Goal: Task Accomplishment & Management: Use online tool/utility

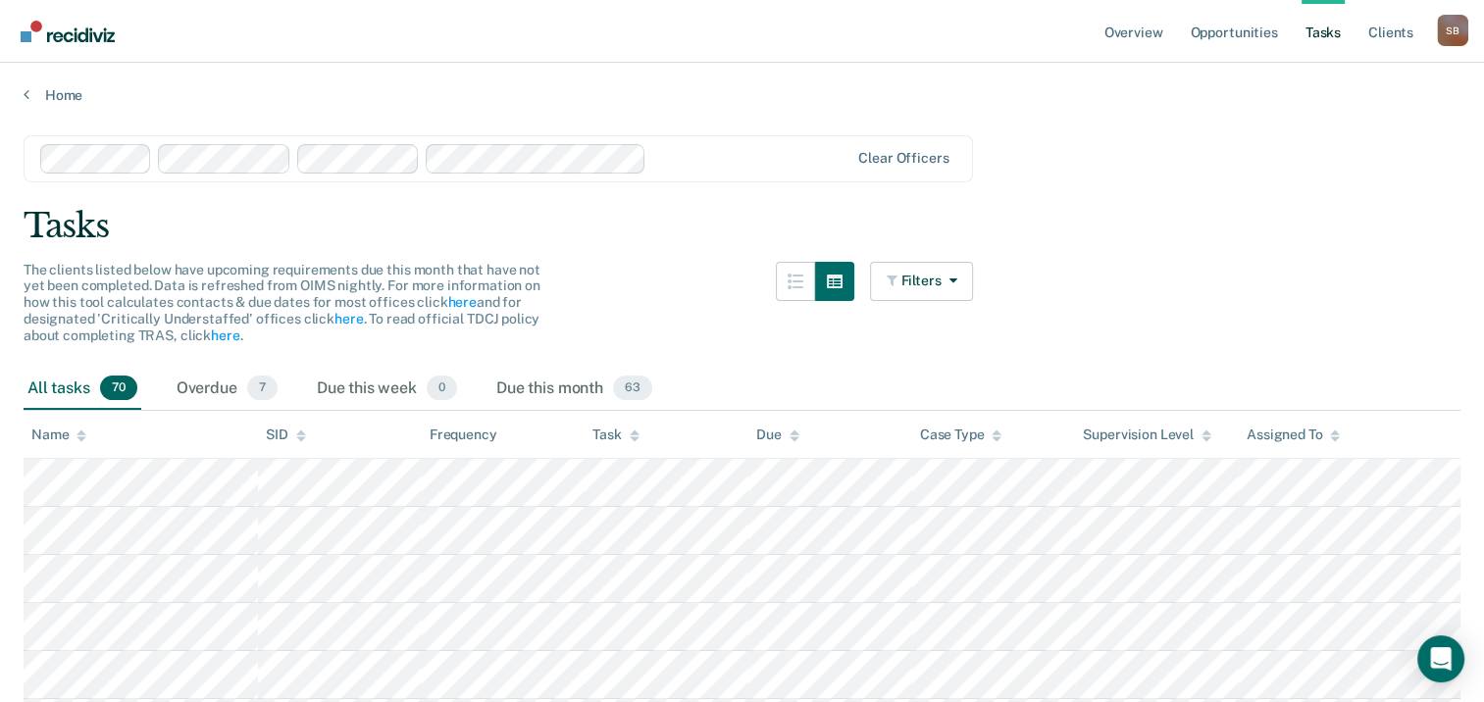
click at [569, 385] on div "Due this month 63" at bounding box center [575, 389] width 164 height 43
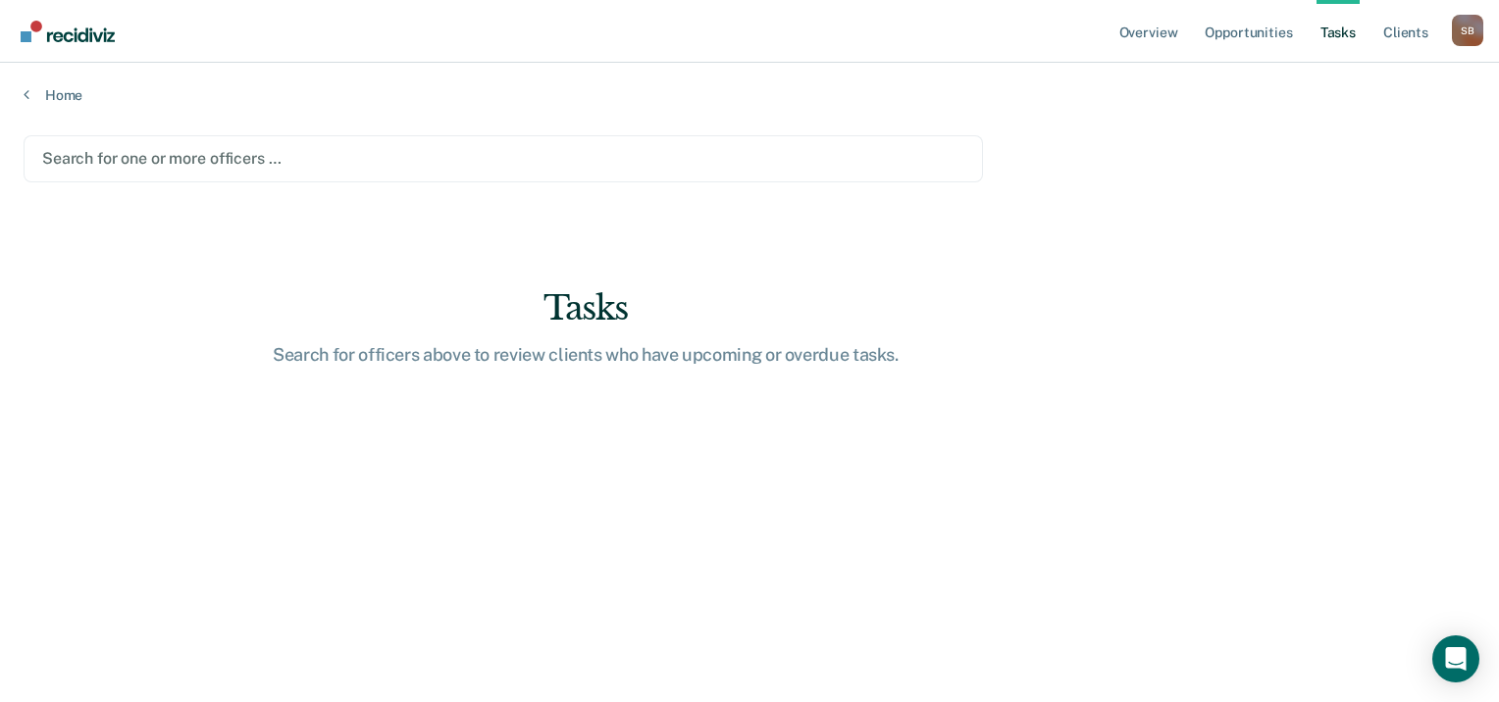
click at [602, 165] on div at bounding box center [503, 158] width 922 height 23
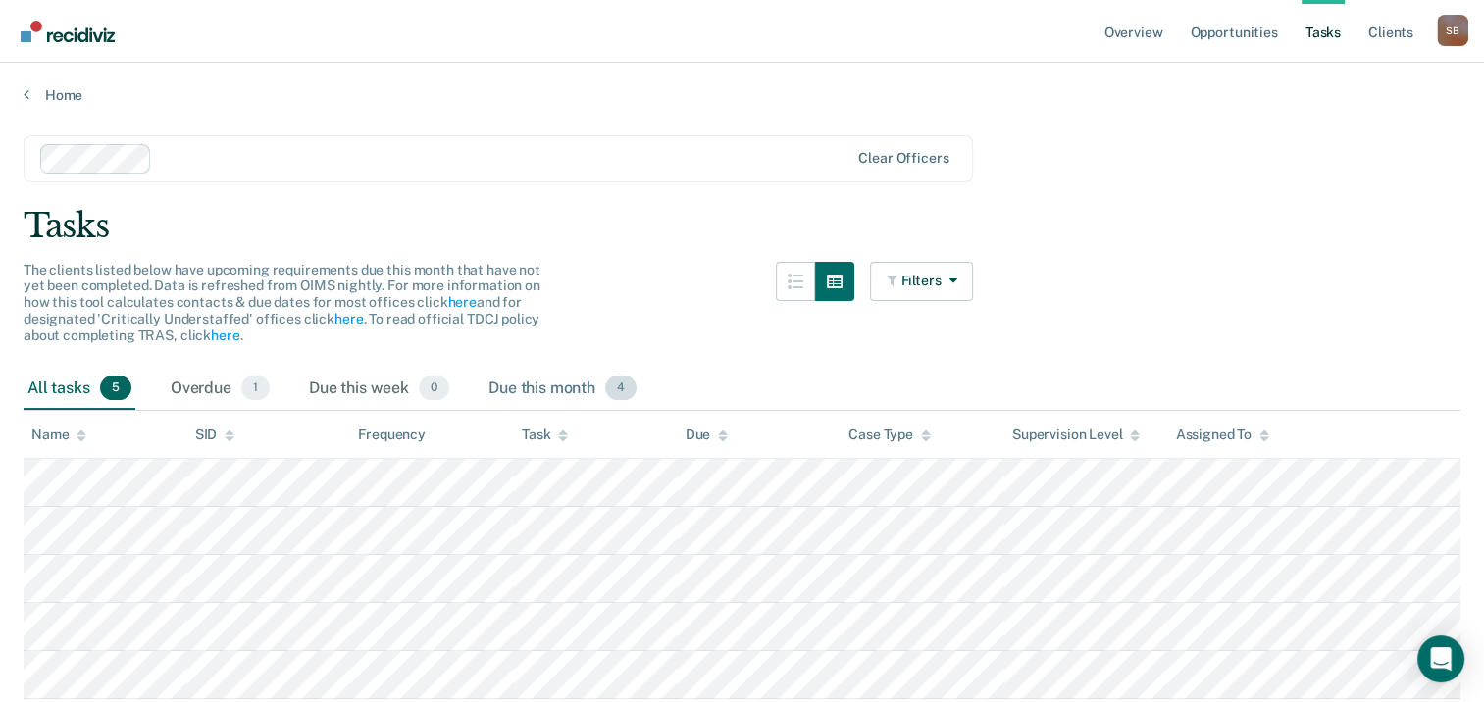
click at [631, 383] on span "4" at bounding box center [620, 389] width 31 height 26
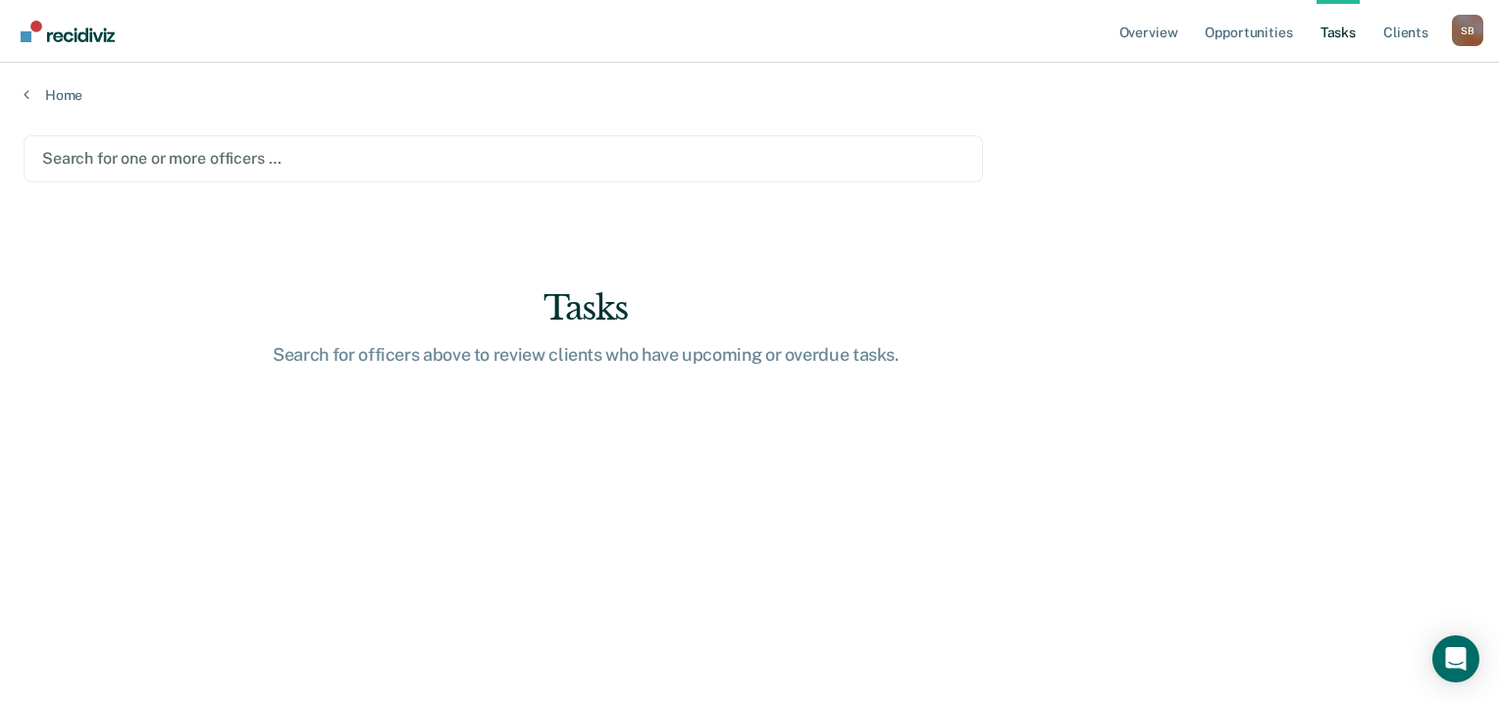
click at [253, 137] on div "Search for one or more officers …" at bounding box center [504, 158] width 960 height 47
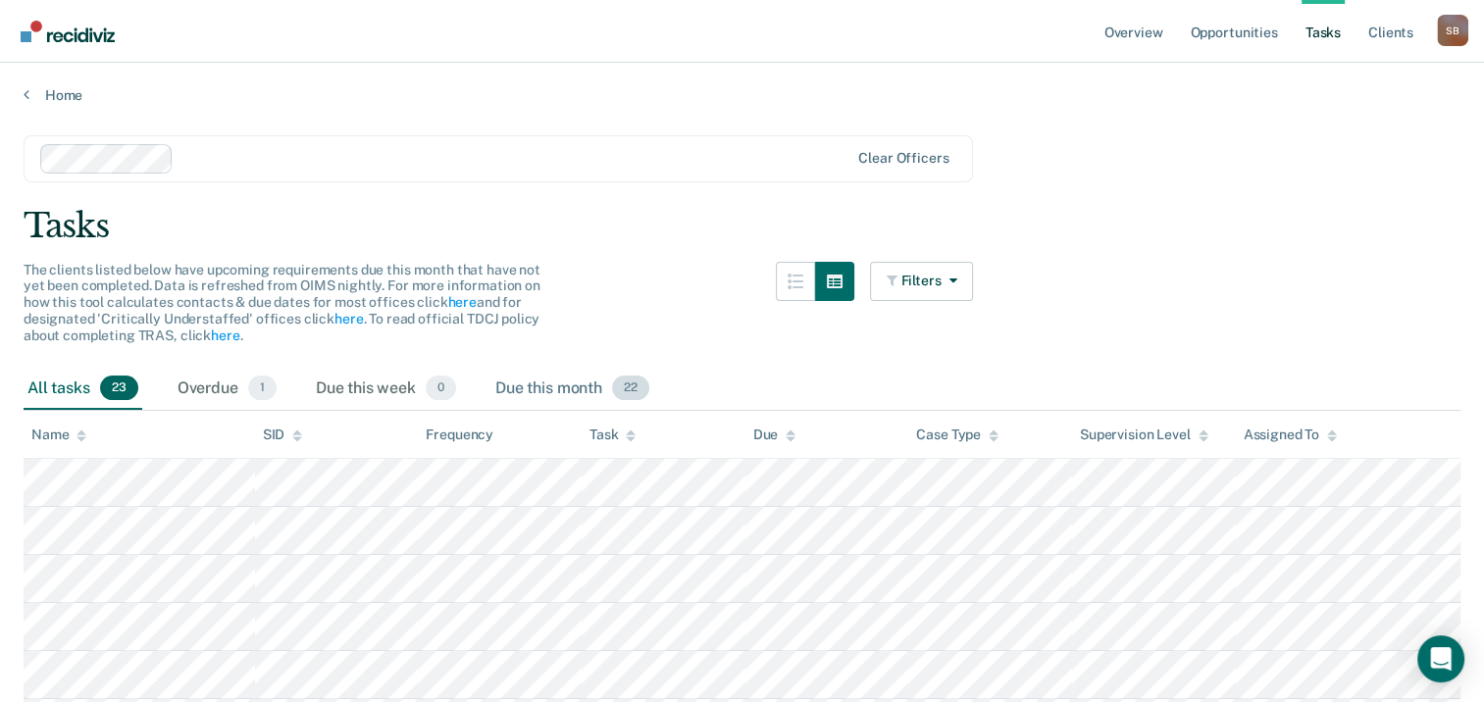
click at [550, 384] on div "Due this month 22" at bounding box center [573, 389] width 162 height 43
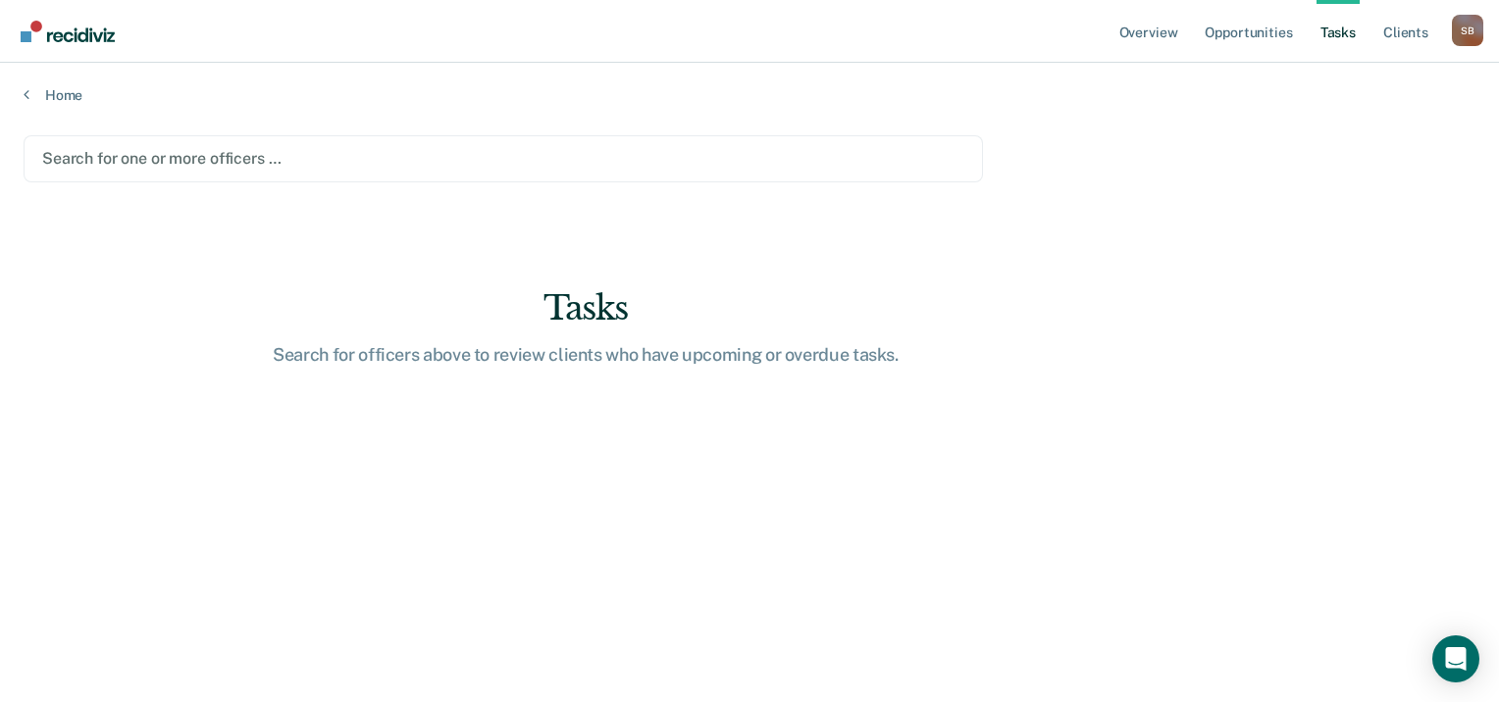
click at [278, 157] on div at bounding box center [503, 158] width 922 height 23
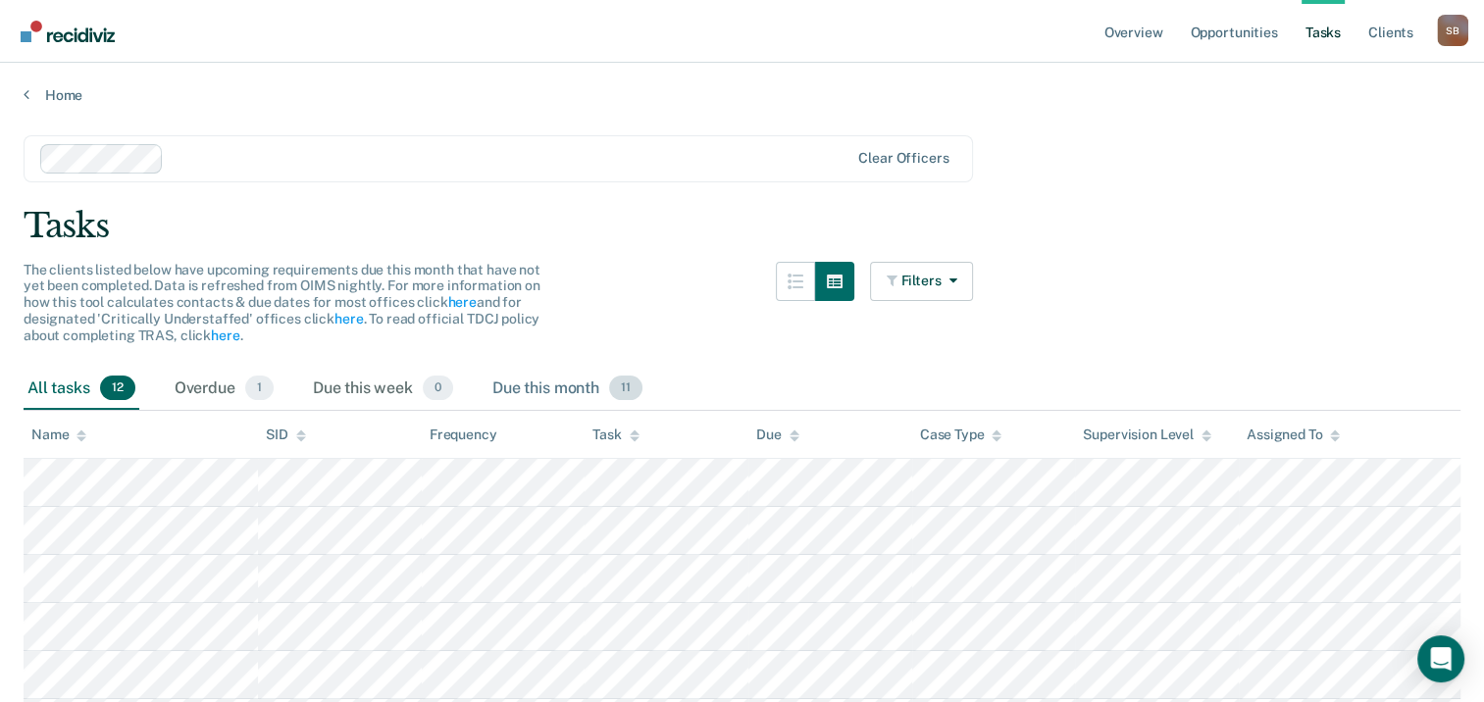
click at [555, 385] on div "Due this month 11" at bounding box center [568, 389] width 158 height 43
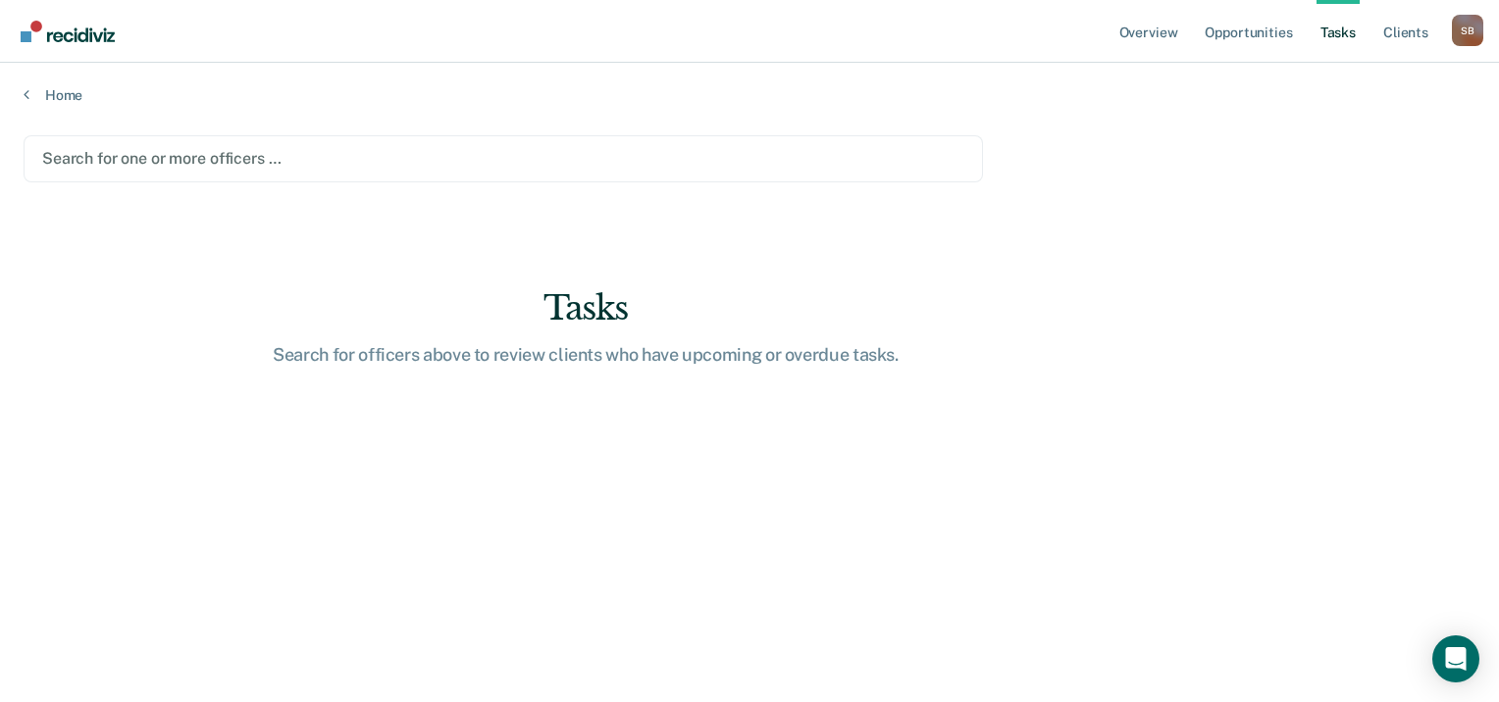
click at [303, 163] on div at bounding box center [503, 158] width 922 height 23
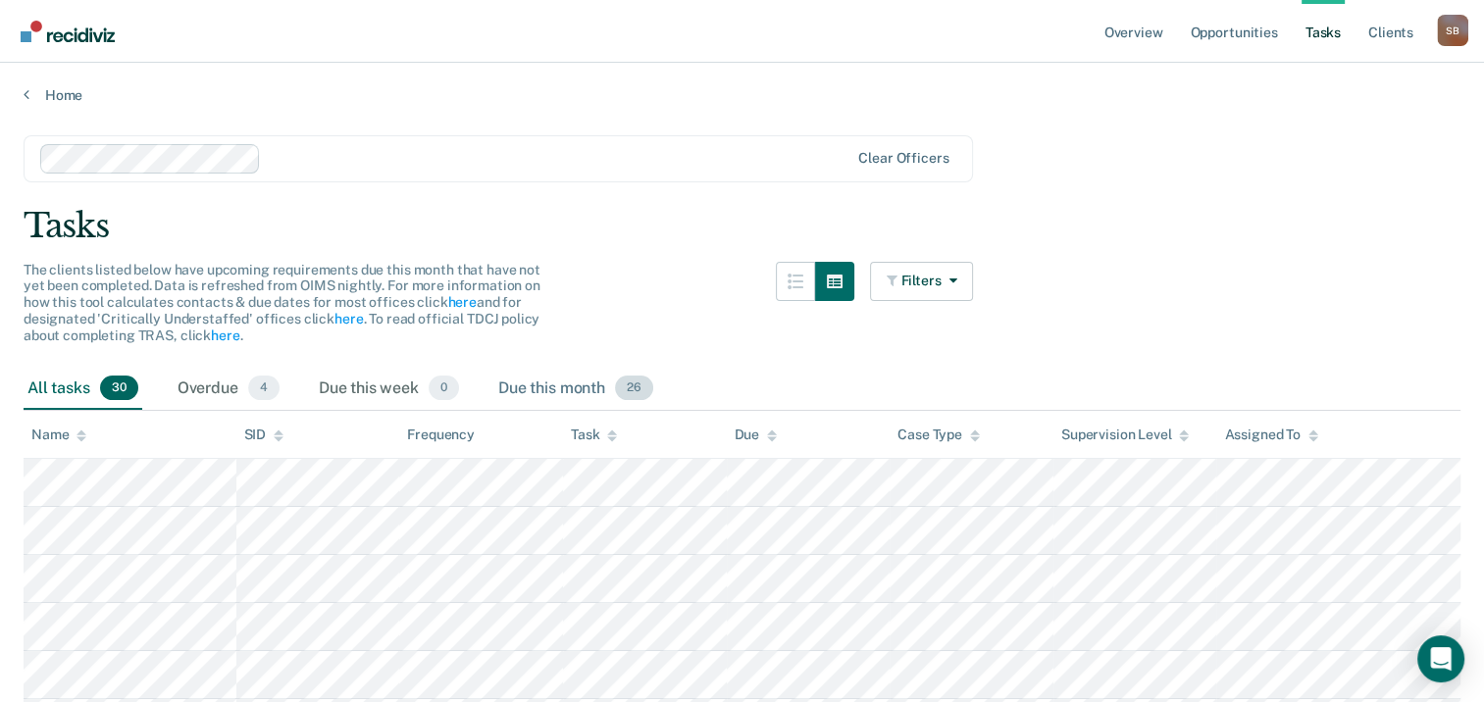
click at [575, 381] on div "Due this month 26" at bounding box center [575, 389] width 163 height 43
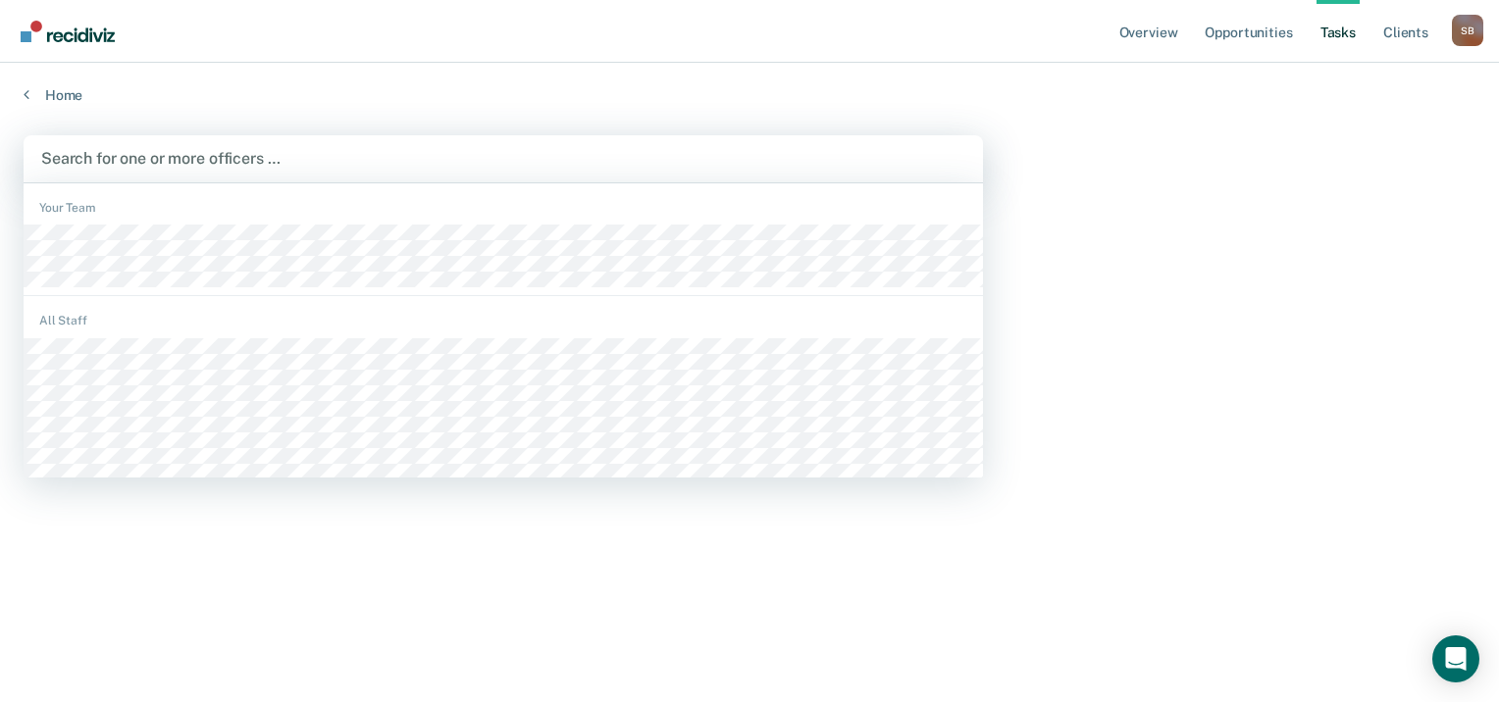
click at [633, 147] on div at bounding box center [503, 158] width 924 height 23
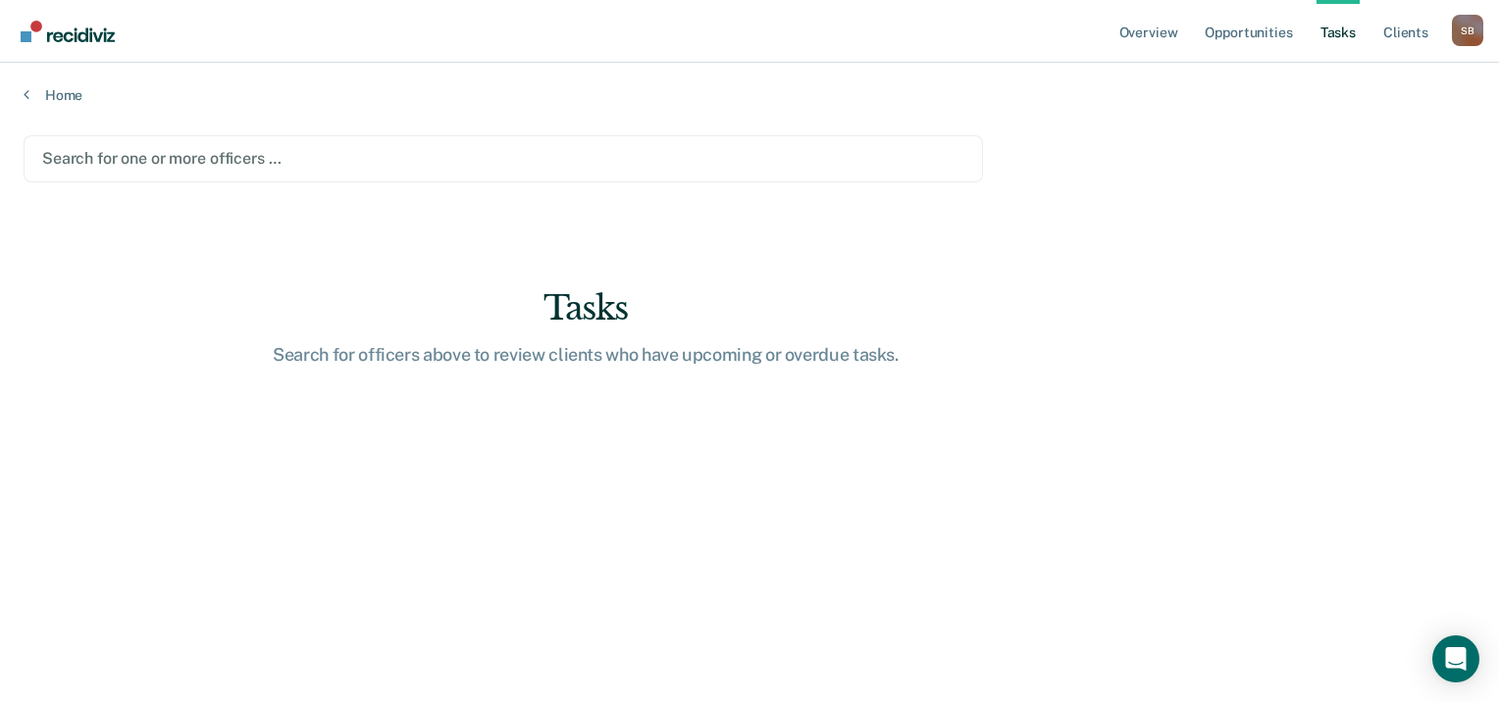
click at [505, 152] on div at bounding box center [503, 158] width 922 height 23
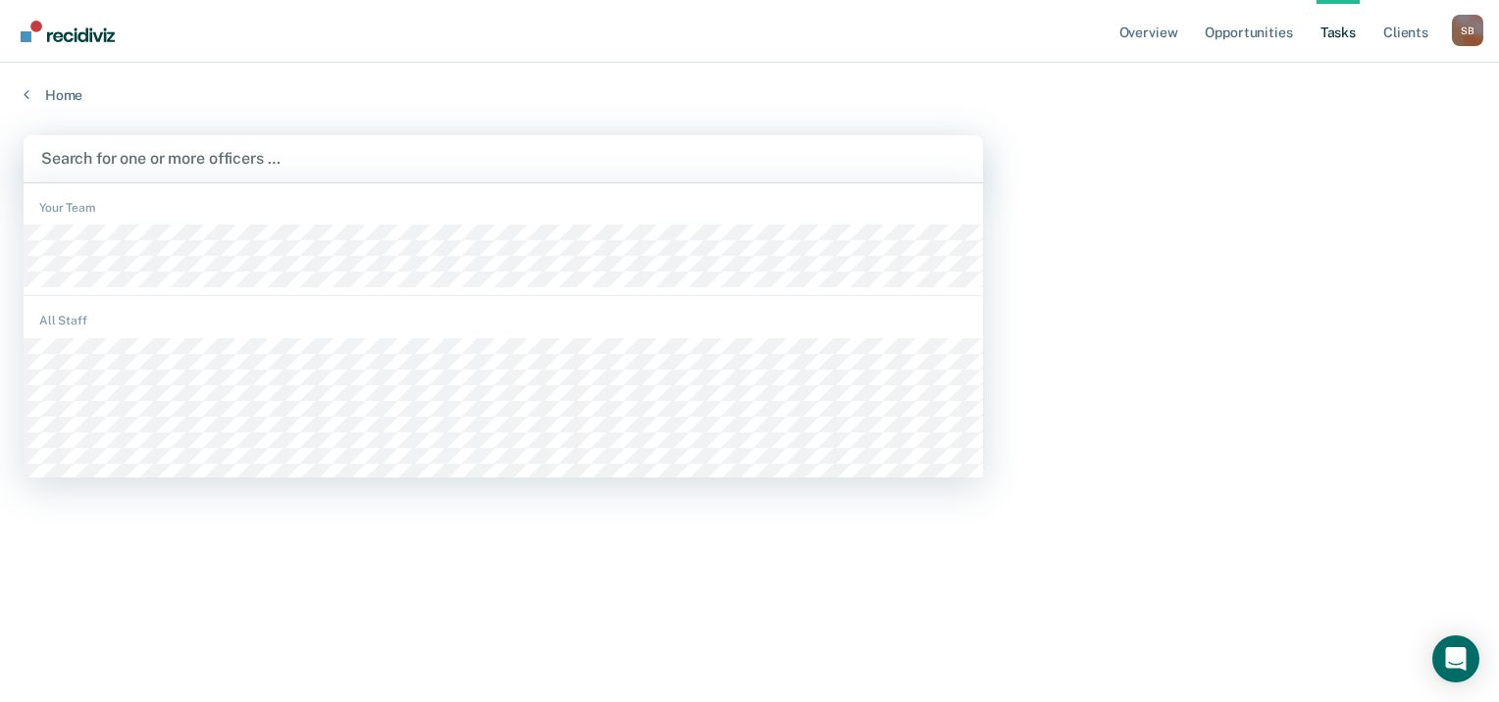
click at [310, 167] on div at bounding box center [503, 158] width 924 height 23
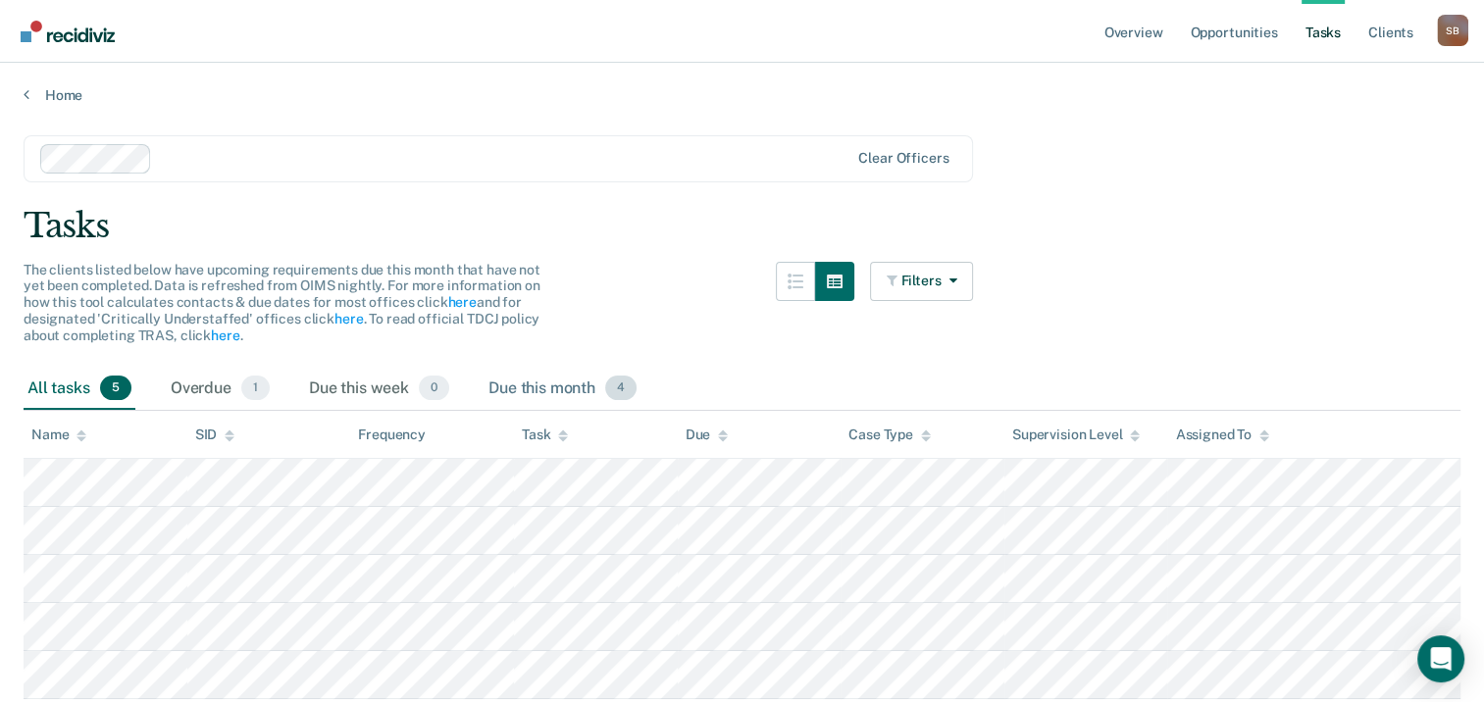
click at [615, 391] on span "4" at bounding box center [620, 389] width 31 height 26
